Goal: Information Seeking & Learning: Learn about a topic

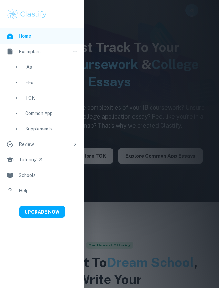
click at [40, 81] on div "EEs" at bounding box center [51, 82] width 52 height 7
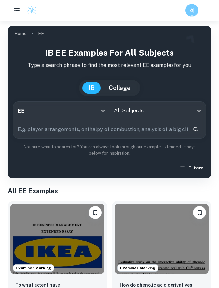
click at [128, 128] on input "text" at bounding box center [100, 129] width 174 height 18
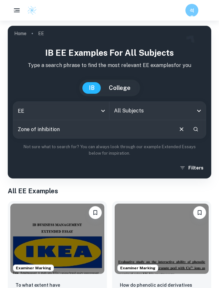
type input "Zone of inhibition"
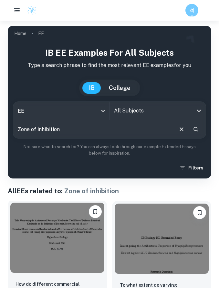
scroll to position [63, 0]
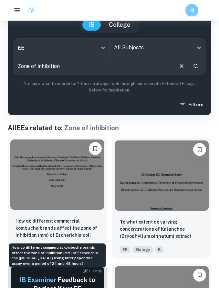
click at [63, 225] on p "How do different commercial kombucha brands affect the zone of inhibition (mm) …" at bounding box center [56, 229] width 83 height 22
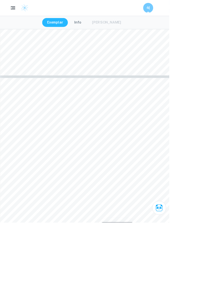
scroll to position [3328, 0]
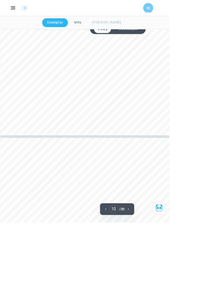
type input "11"
